Goal: Find specific page/section: Find specific page/section

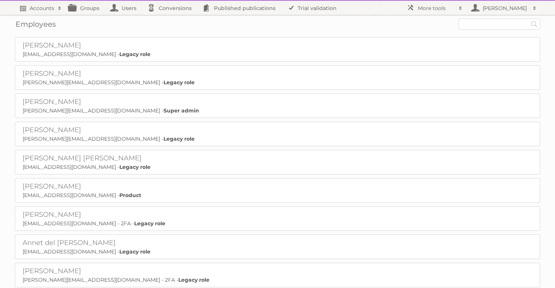
click at [39, 12] on link "Accounts" at bounding box center [40, 8] width 50 height 14
type input"] "gisele"
click at [171, 19] on input "Search" at bounding box center [176, 24] width 11 height 11
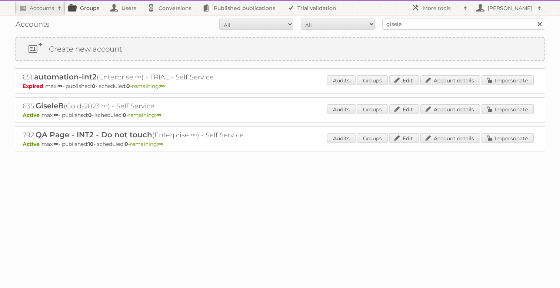
click at [82, 7] on link "Groups" at bounding box center [86, 8] width 42 height 14
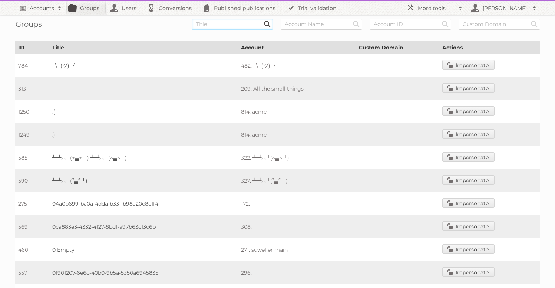
click at [238, 24] on input "text" at bounding box center [233, 24] width 82 height 11
click at [32, 12] on link "Accounts" at bounding box center [40, 8] width 50 height 14
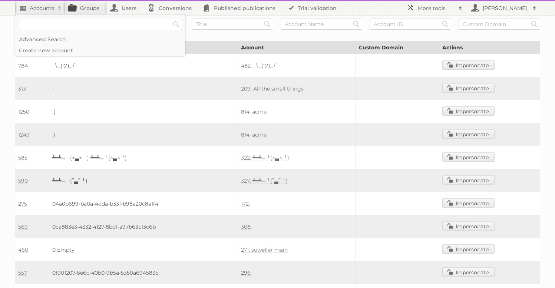
click at [43, 11] on h2 "Accounts" at bounding box center [42, 7] width 24 height 7
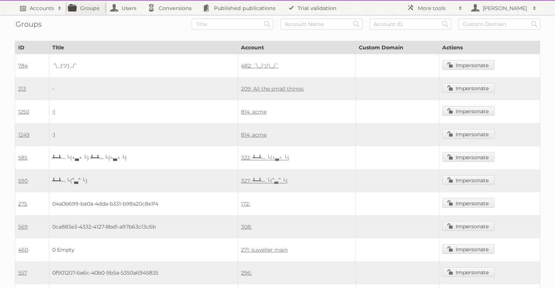
scroll to position [9, 0]
drag, startPoint x: 38, startPoint y: 23, endPoint x: 40, endPoint y: 17, distance: 7.0
click at [38, 23] on form "Search Search Search Search" at bounding box center [277, 24] width 525 height 11
click at [43, 9] on h2 "Accounts" at bounding box center [42, 7] width 24 height 7
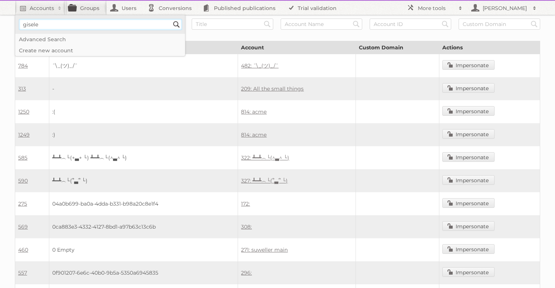
type input"] "gisele"
click at [171, 19] on input "Search" at bounding box center [176, 24] width 11 height 11
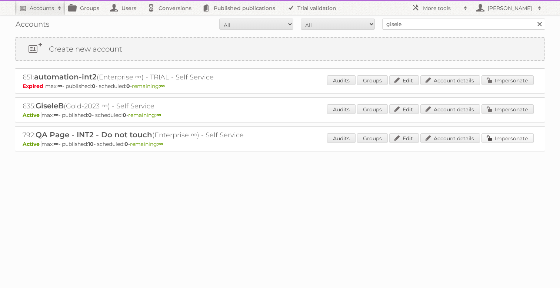
click at [507, 137] on link "Impersonate" at bounding box center [508, 138] width 52 height 10
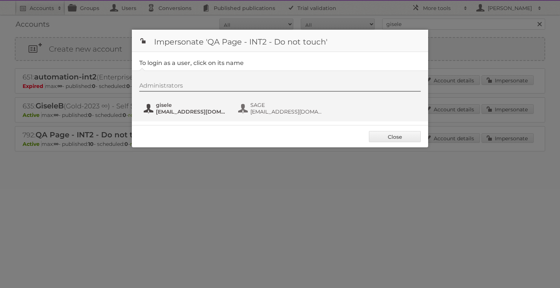
click at [173, 107] on span "gisele" at bounding box center [192, 105] width 72 height 7
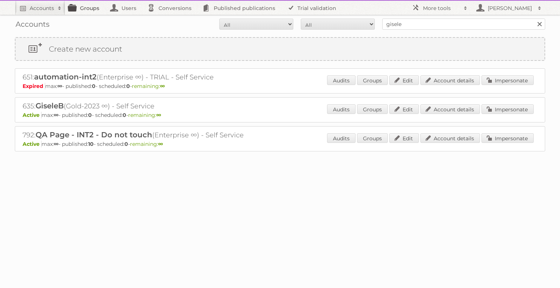
click at [85, 11] on link "Groups" at bounding box center [86, 8] width 42 height 14
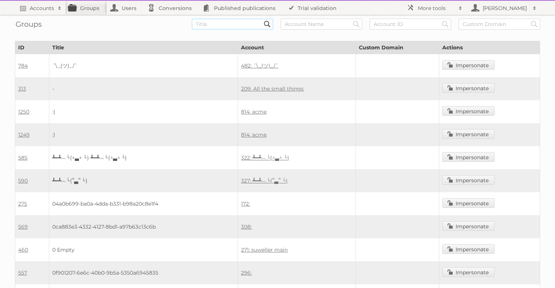
click at [219, 21] on input "text" at bounding box center [233, 24] width 82 height 11
type input "1239"
click at [262, 19] on input "Search" at bounding box center [267, 24] width 11 height 11
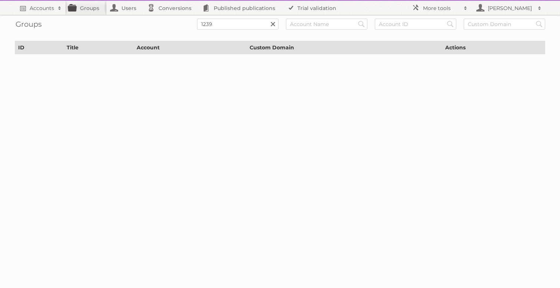
click at [271, 26] on link at bounding box center [273, 24] width 11 height 11
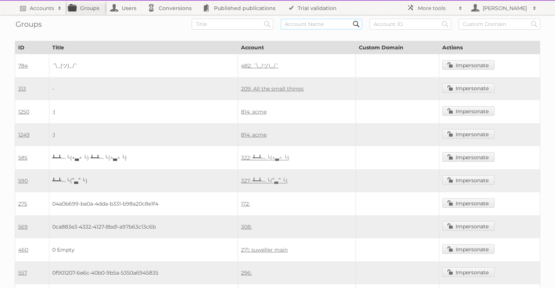
click at [325, 24] on input "text" at bounding box center [322, 24] width 82 height 11
type input "QA"
click at [262, 19] on input "Search" at bounding box center [267, 24] width 11 height 11
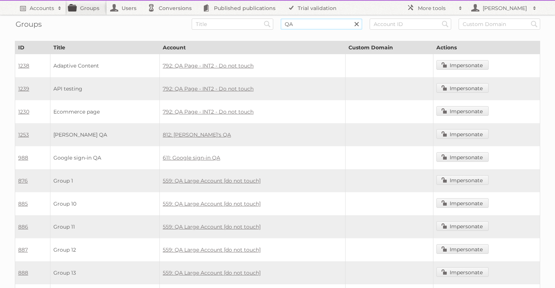
click at [307, 23] on input "QA" at bounding box center [322, 24] width 82 height 11
click at [307, 22] on input "QA" at bounding box center [322, 24] width 82 height 11
type input "API testing"
click at [262, 19] on input "Search" at bounding box center [267, 24] width 11 height 11
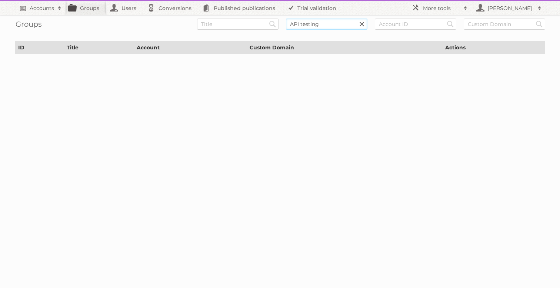
click at [325, 27] on input "API testing" at bounding box center [327, 24] width 82 height 11
type input "API"
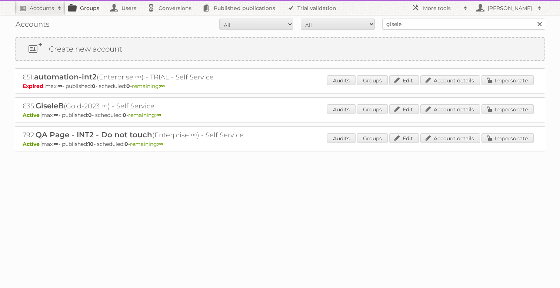
click at [94, 12] on link "Groups" at bounding box center [86, 8] width 42 height 14
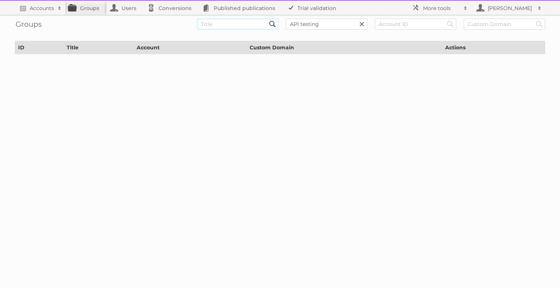
click at [245, 25] on input "text" at bounding box center [238, 24] width 82 height 11
click at [338, 24] on input "API testing" at bounding box center [327, 24] width 82 height 11
click at [363, 24] on link at bounding box center [361, 24] width 11 height 11
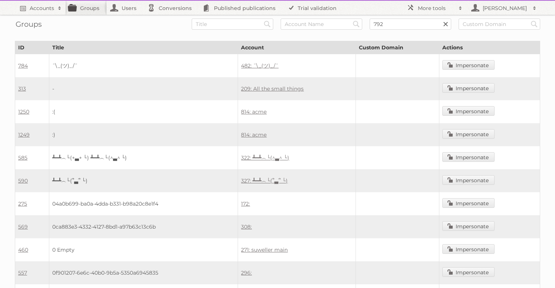
type input "792"
click at [262, 19] on input "Search" at bounding box center [267, 24] width 11 height 11
